Goal: Task Accomplishment & Management: Manage account settings

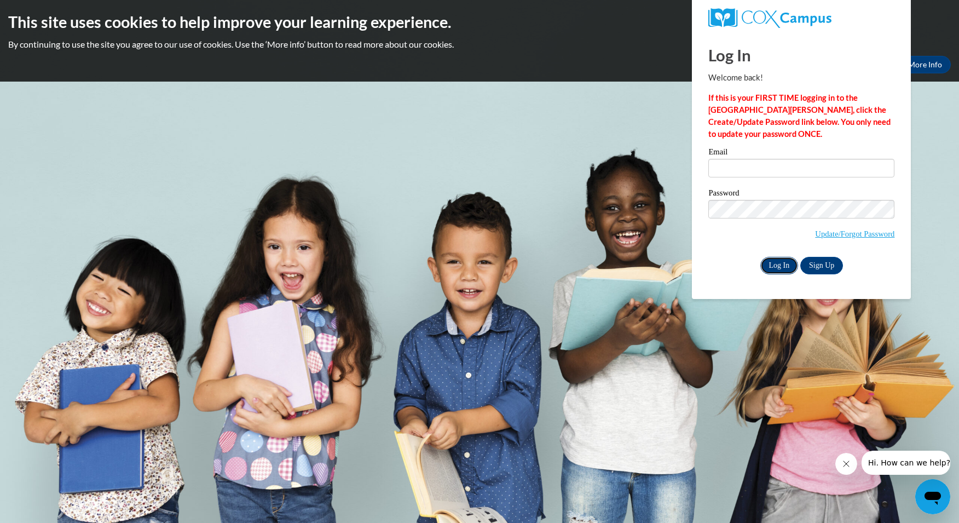
click at [774, 261] on input "Log In" at bounding box center [779, 266] width 38 height 18
click at [748, 165] on input "Email" at bounding box center [801, 168] width 186 height 19
click at [485, 114] on body "This site uses cookies to help improve your learning experience. By continuing …" at bounding box center [479, 261] width 959 height 523
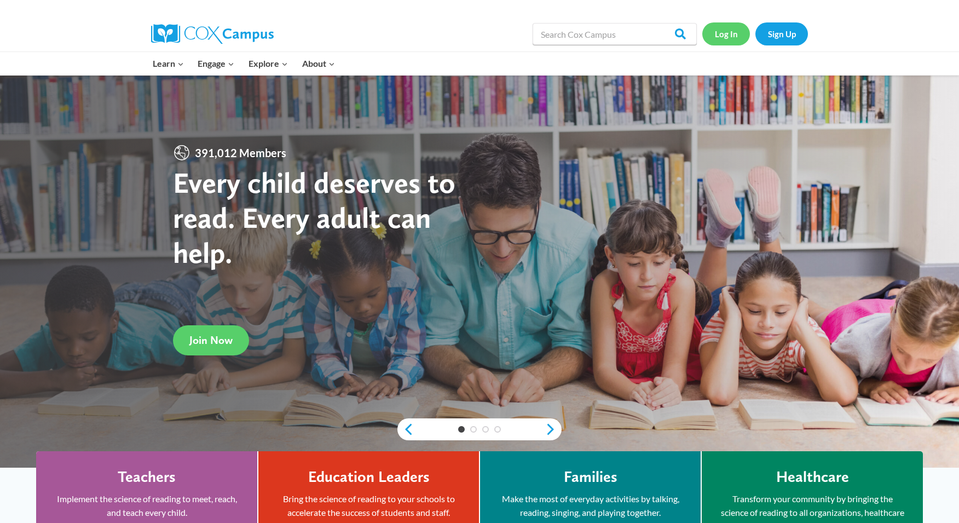
click at [728, 40] on link "Log In" at bounding box center [726, 33] width 48 height 22
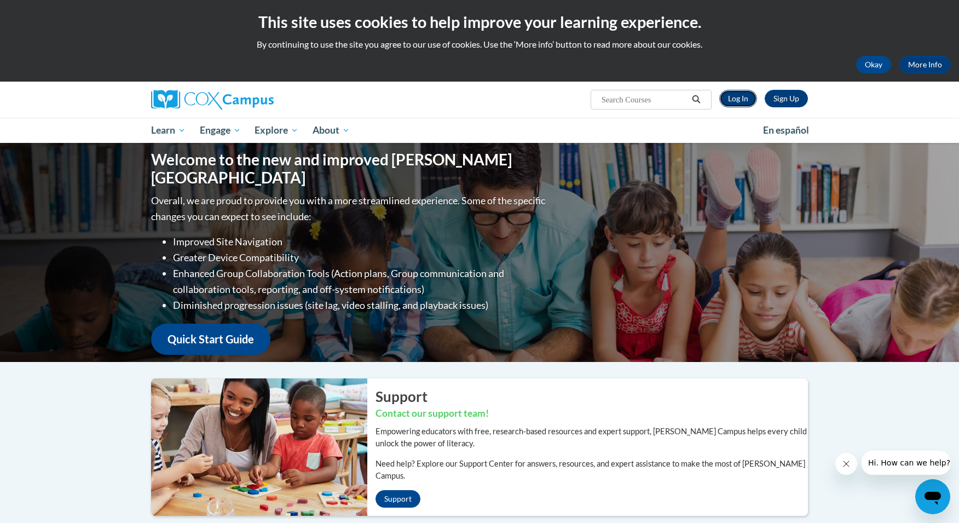
click at [729, 99] on link "Log In" at bounding box center [738, 99] width 38 height 18
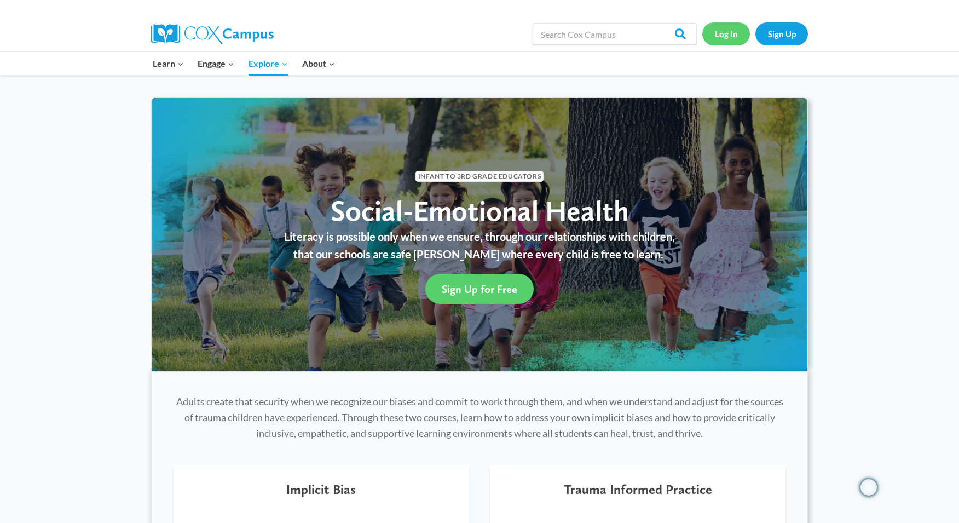
click at [723, 24] on link "Log In" at bounding box center [726, 33] width 48 height 22
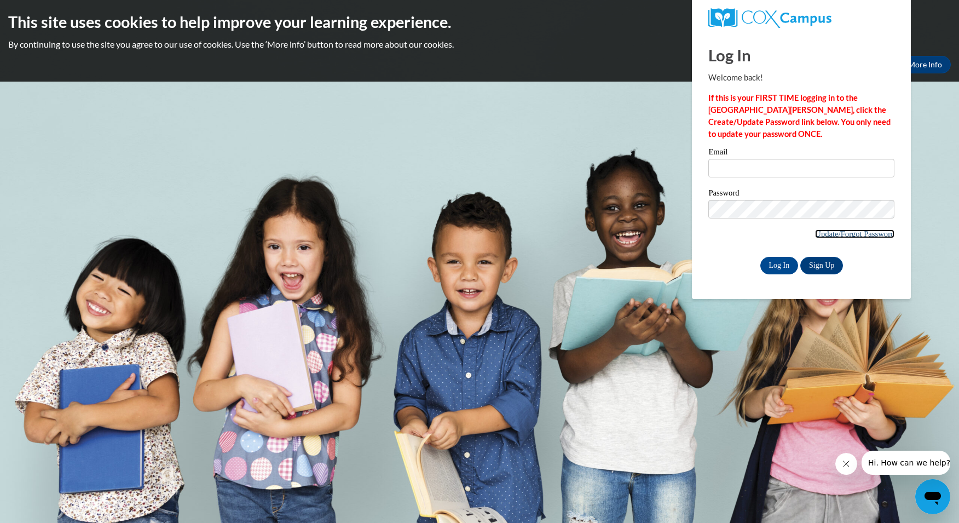
click at [835, 234] on link "Update/Forgot Password" at bounding box center [854, 233] width 79 height 9
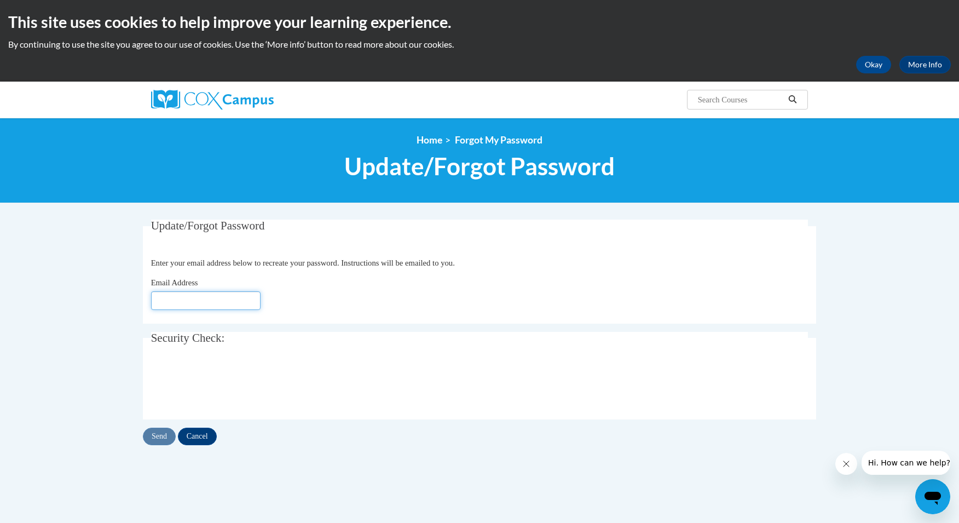
click at [197, 297] on input "Email Address" at bounding box center [205, 300] width 109 height 19
type input "[EMAIL_ADDRESS][DOMAIN_NAME]"
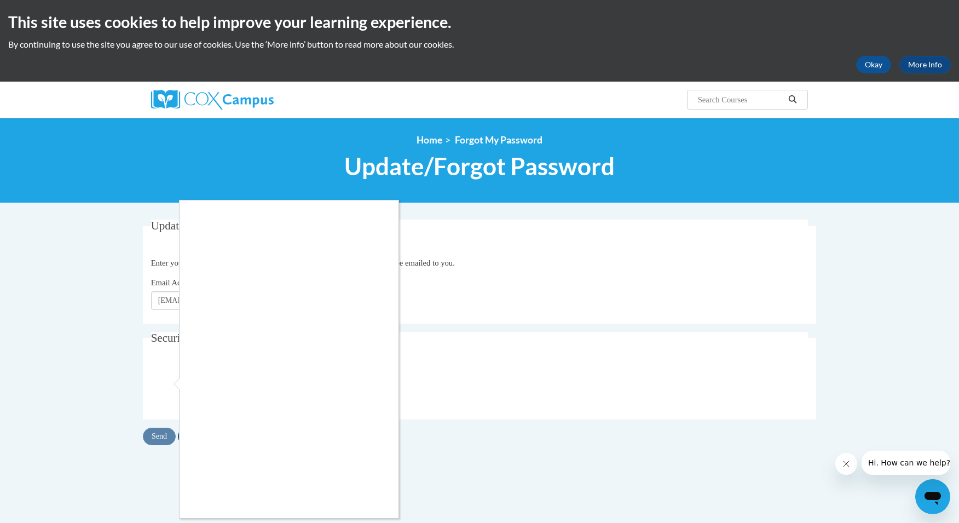
click at [677, 228] on div at bounding box center [479, 261] width 959 height 523
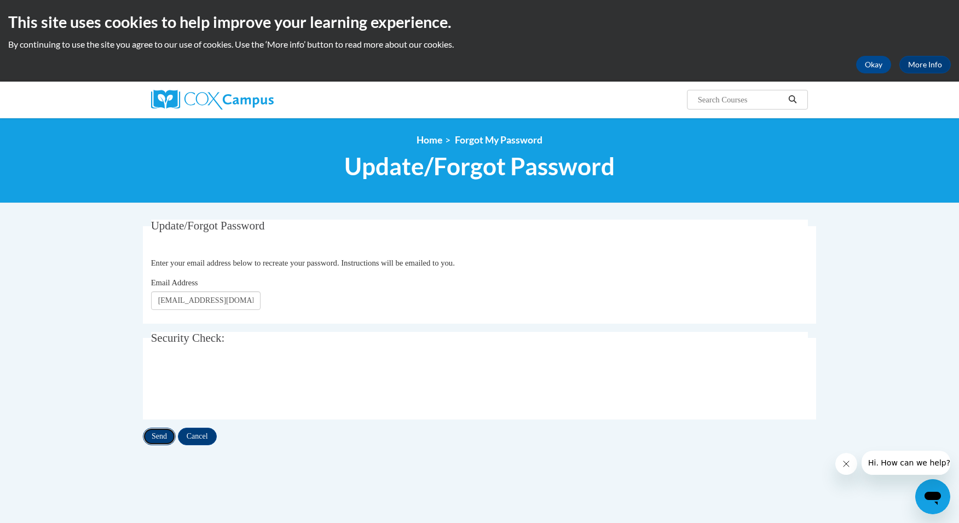
click at [153, 435] on input "Send" at bounding box center [159, 437] width 33 height 18
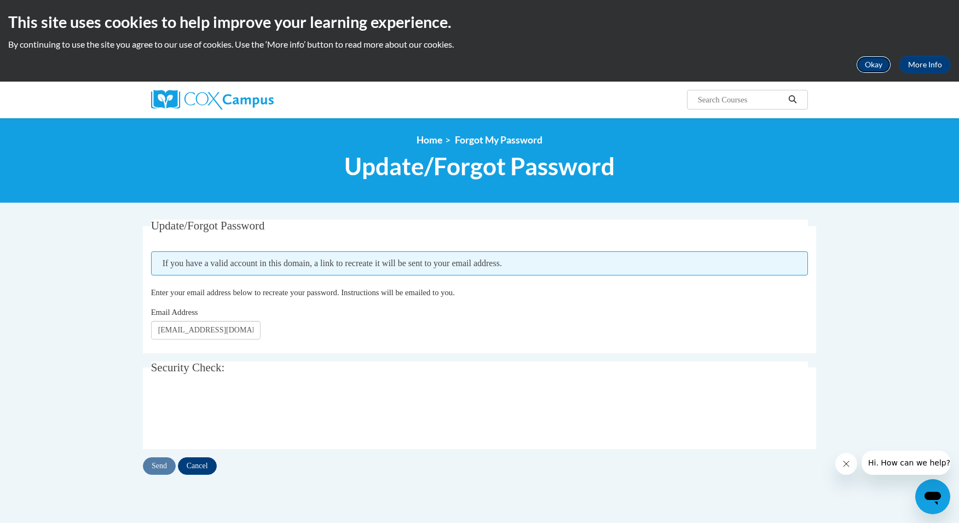
click at [867, 69] on button "Okay" at bounding box center [873, 65] width 35 height 18
